Goal: Information Seeking & Learning: Check status

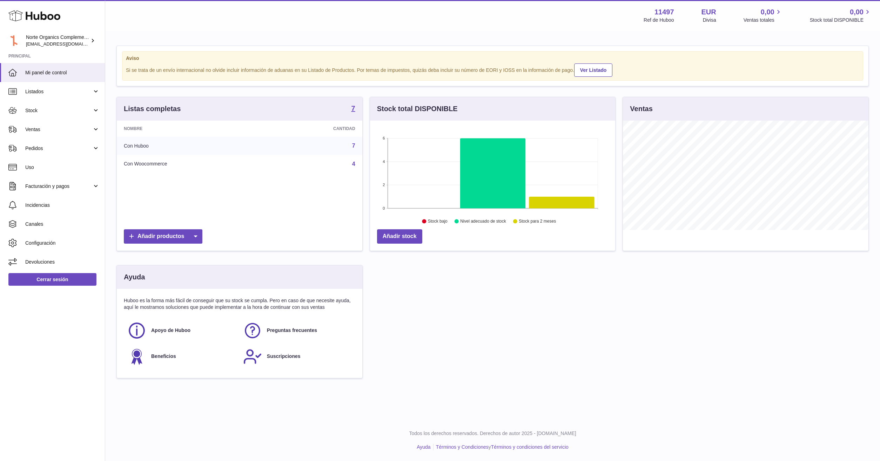
scroll to position [109, 245]
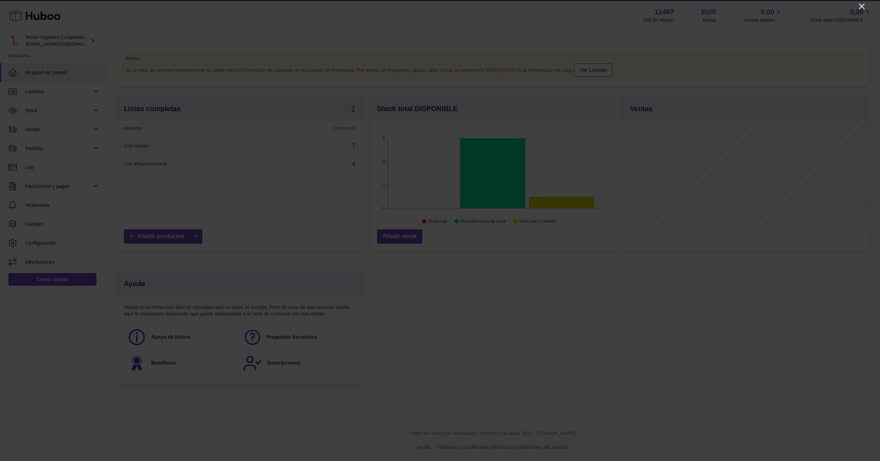
click at [863, 9] on icon "Close" at bounding box center [861, 6] width 8 height 8
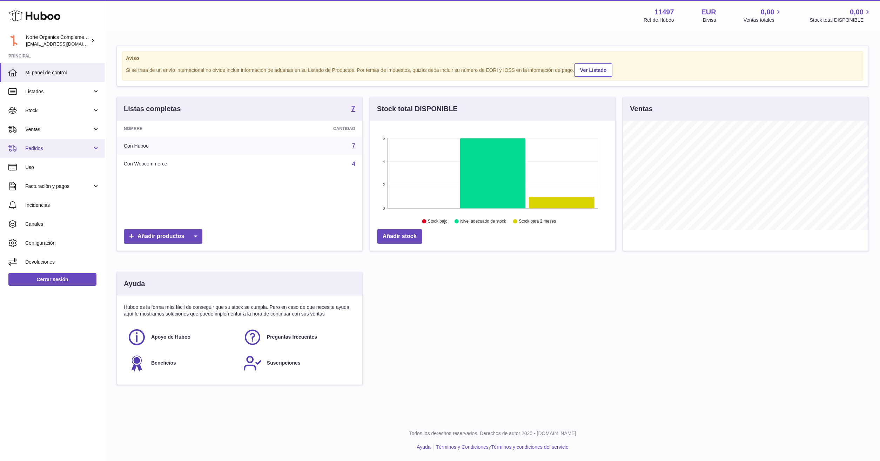
click at [60, 145] on span "Pedidos" at bounding box center [58, 148] width 67 height 7
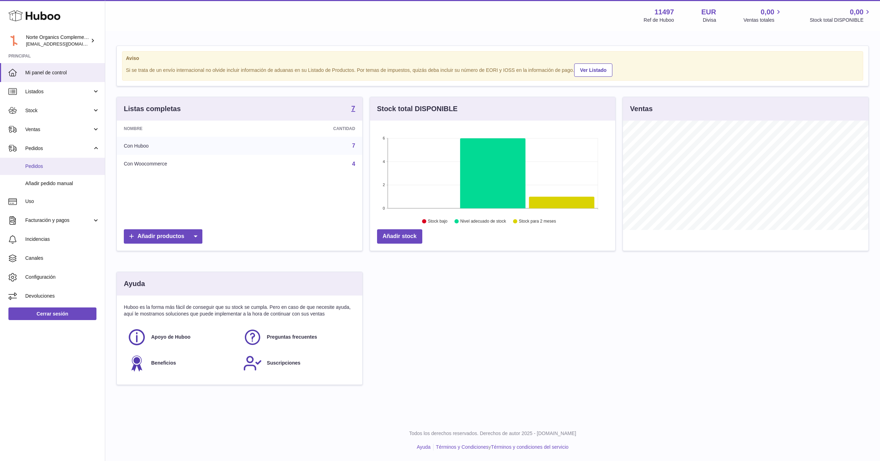
click at [84, 165] on span "Pedidos" at bounding box center [62, 166] width 74 height 7
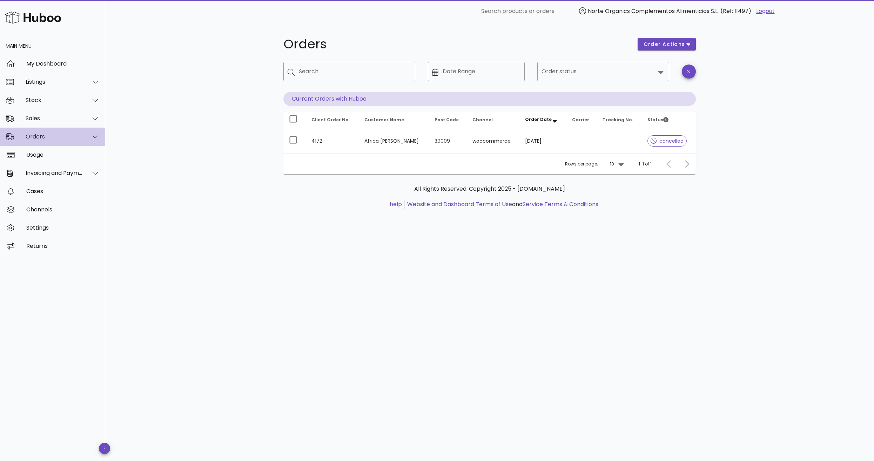
click at [51, 137] on div "Orders" at bounding box center [54, 136] width 57 height 7
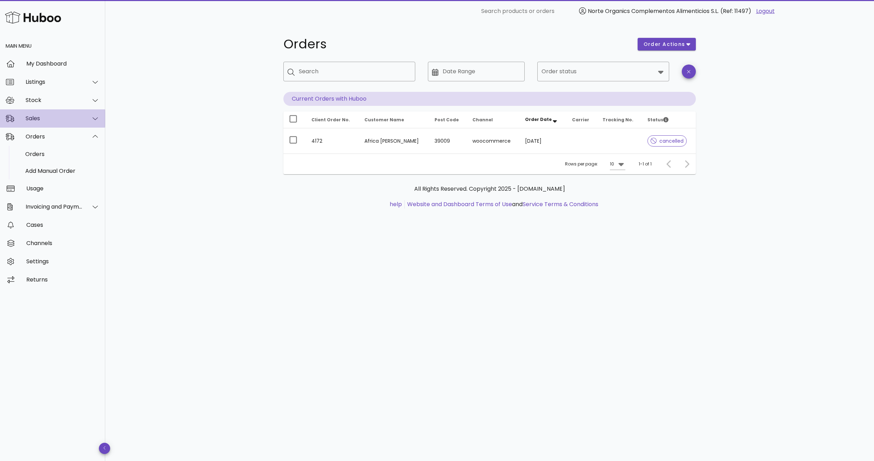
click at [52, 120] on div "Sales" at bounding box center [54, 118] width 57 height 7
click at [49, 134] on div "Sales" at bounding box center [62, 136] width 74 height 7
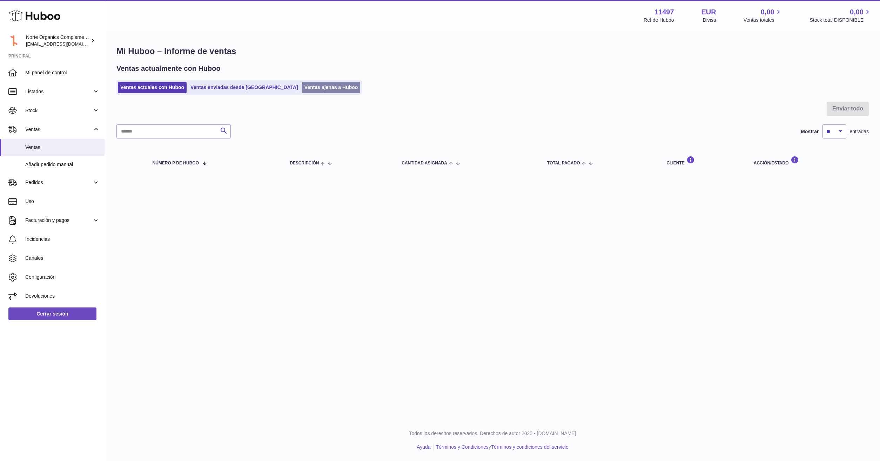
click at [302, 91] on link "Ventas ajenas a Huboo" at bounding box center [331, 88] width 59 height 12
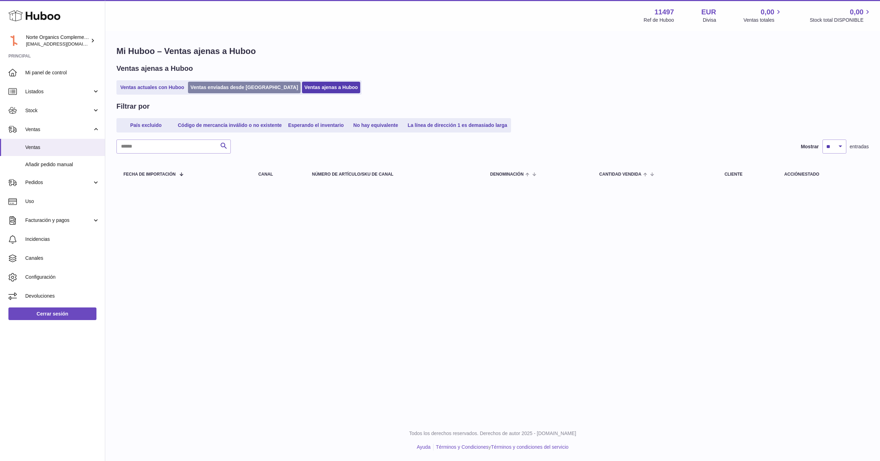
click at [236, 88] on link "Ventas enviadas desde Huboo" at bounding box center [244, 88] width 113 height 12
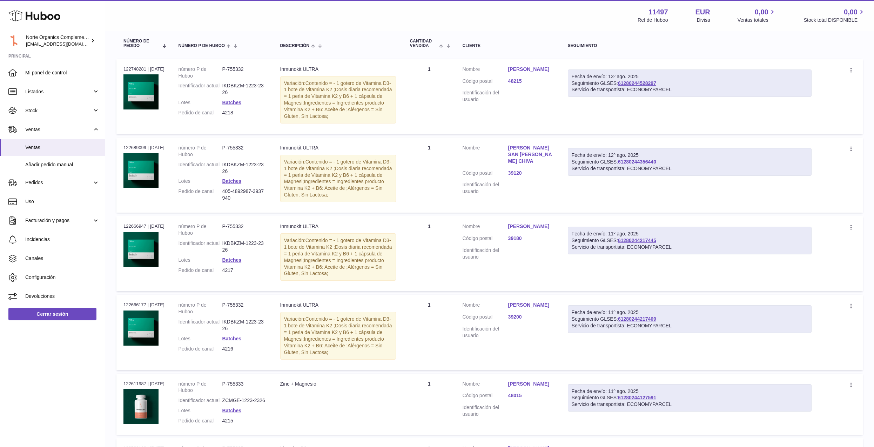
scroll to position [369, 0]
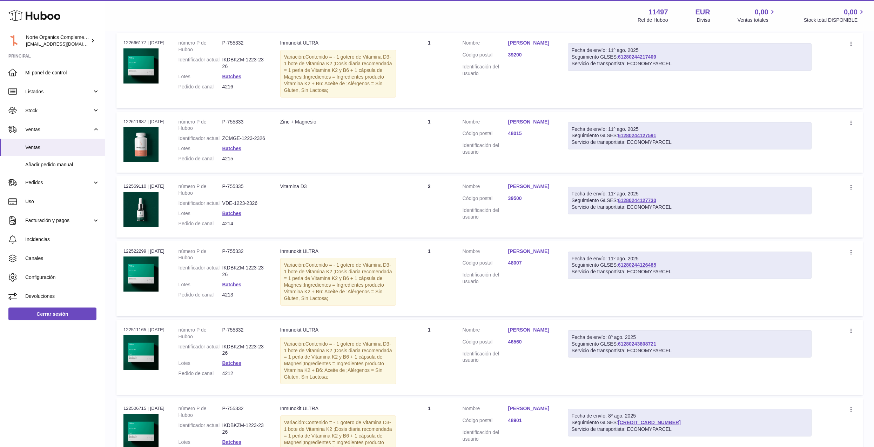
click at [240, 223] on dd "4214" at bounding box center [244, 223] width 44 height 7
drag, startPoint x: 237, startPoint y: 224, endPoint x: 222, endPoint y: 226, distance: 14.5
click at [222, 224] on dl "número P de Huboo P-755335 Identificador actual VDE-1223-2326 Lotes Batches Ped…" at bounding box center [222, 206] width 88 height 47
copy dl "4214"
